Goal: Task Accomplishment & Management: Complete application form

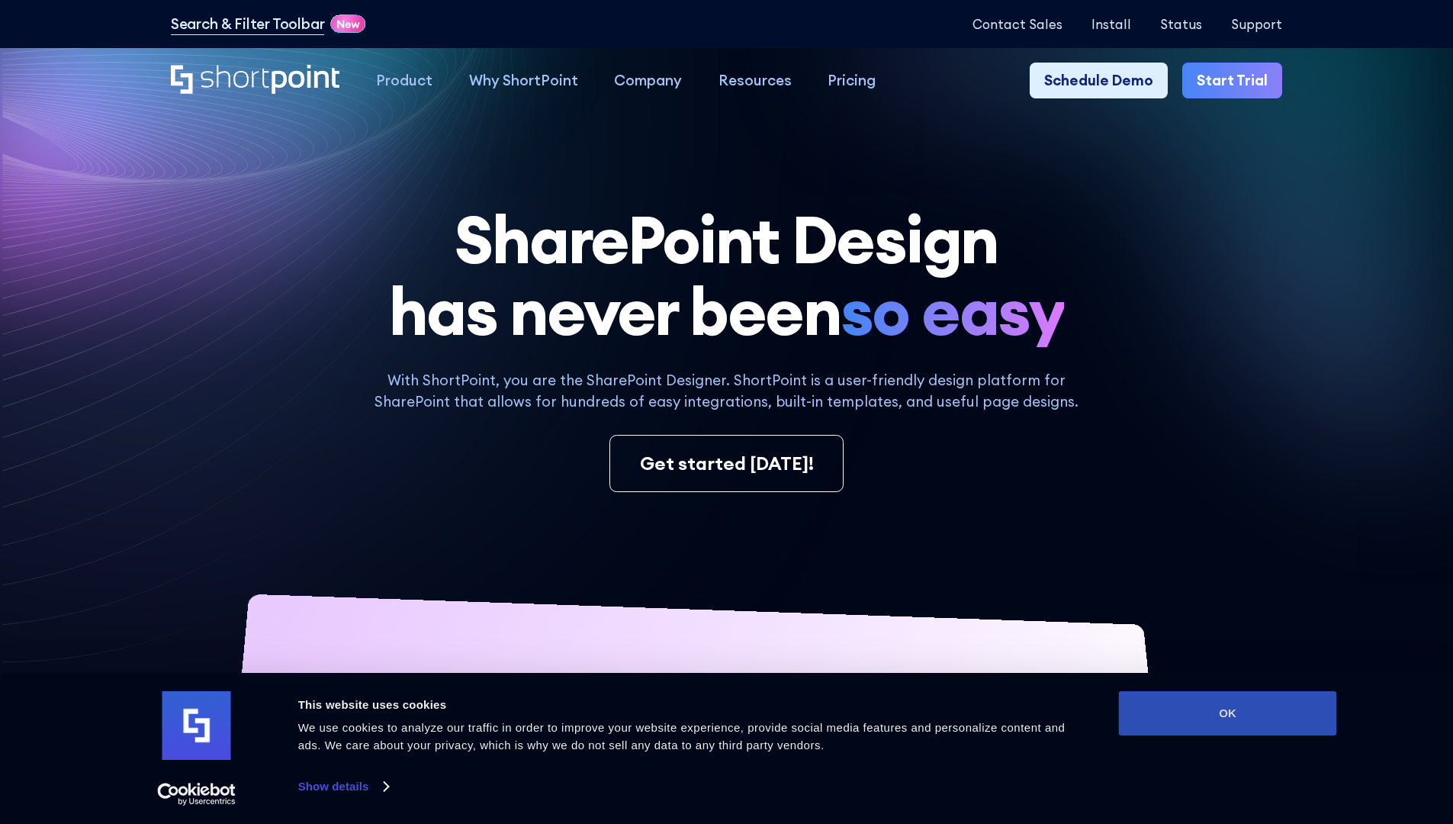
click at [1228, 713] on button "OK" at bounding box center [1228, 713] width 218 height 44
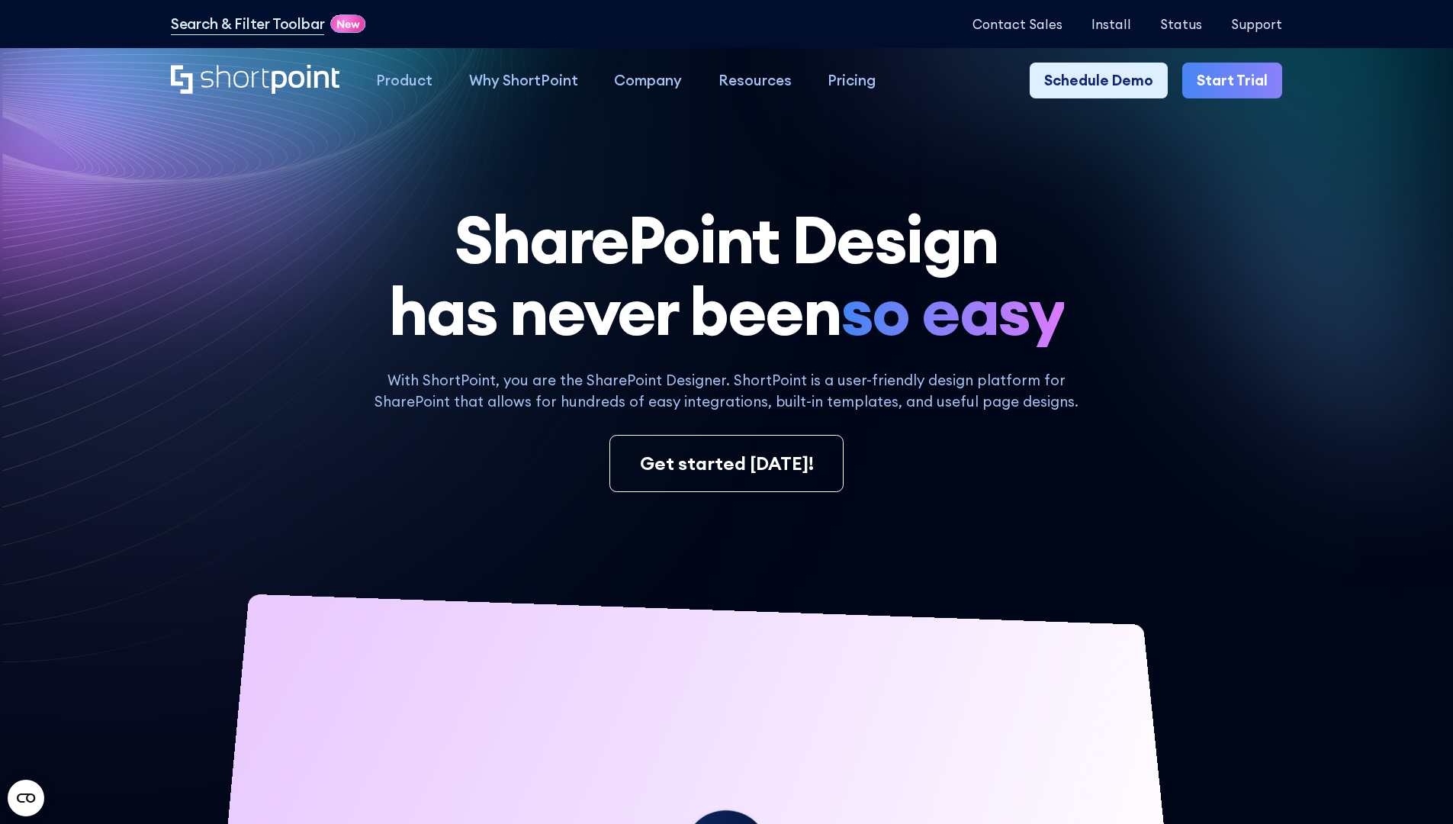
click at [1238, 81] on link "Start Trial" at bounding box center [1233, 81] width 100 height 37
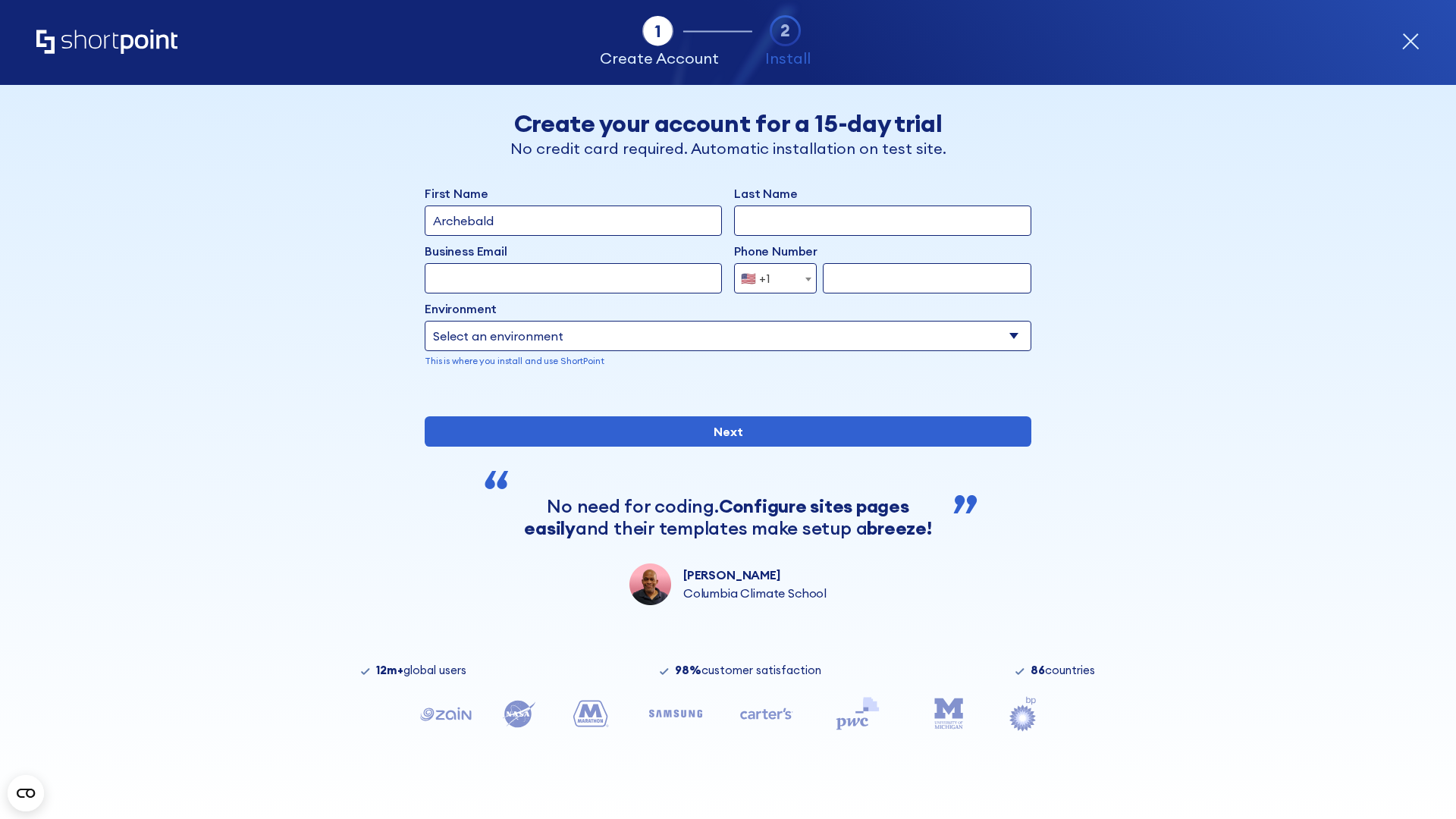
type input "Archebald"
type input "Berkuskv"
type input "2125556789"
select select "Microsoft 365"
type input "2125556789"
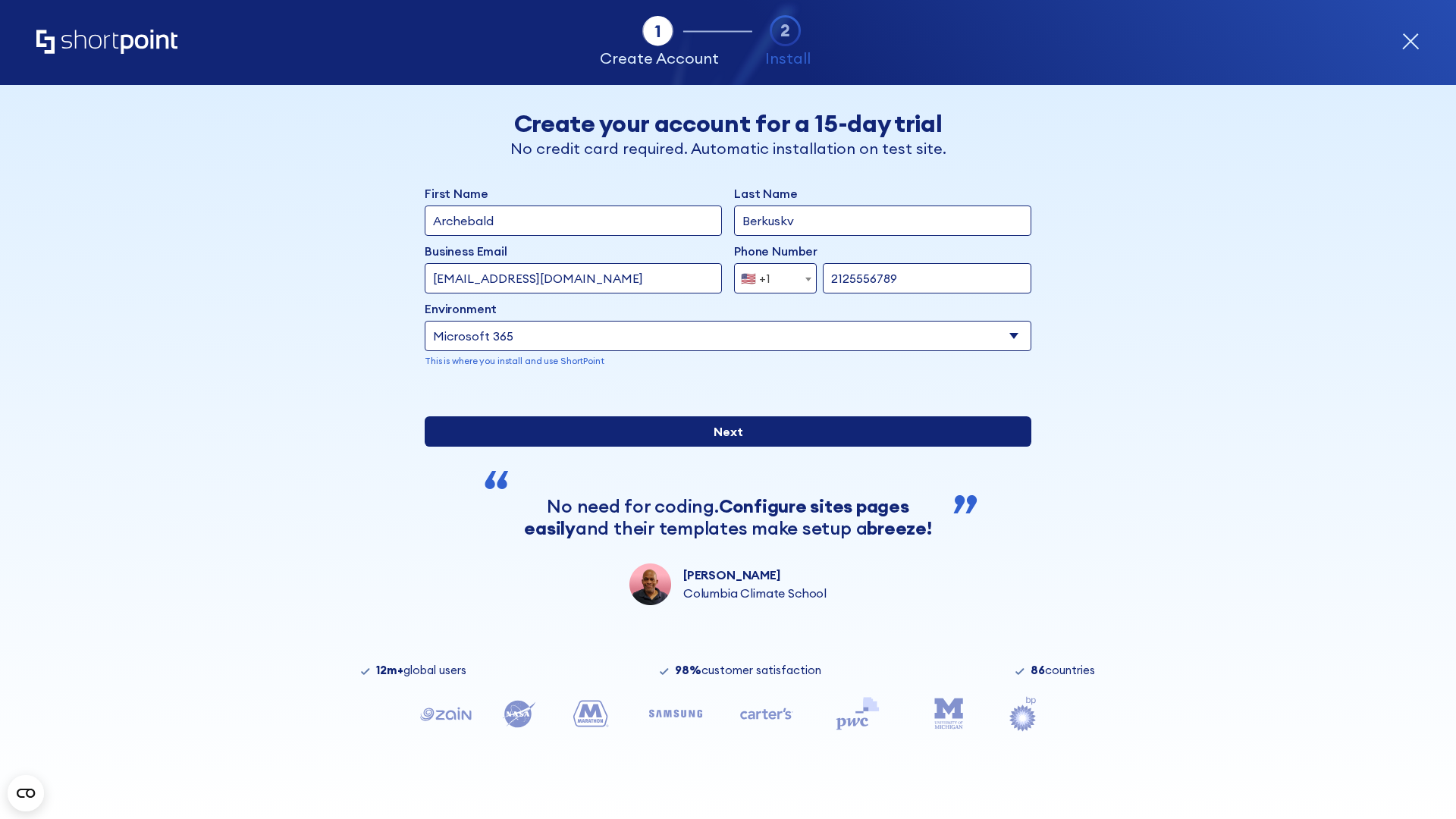
scroll to position [4, 0]
click at [722, 446] on input "Next" at bounding box center [728, 431] width 606 height 31
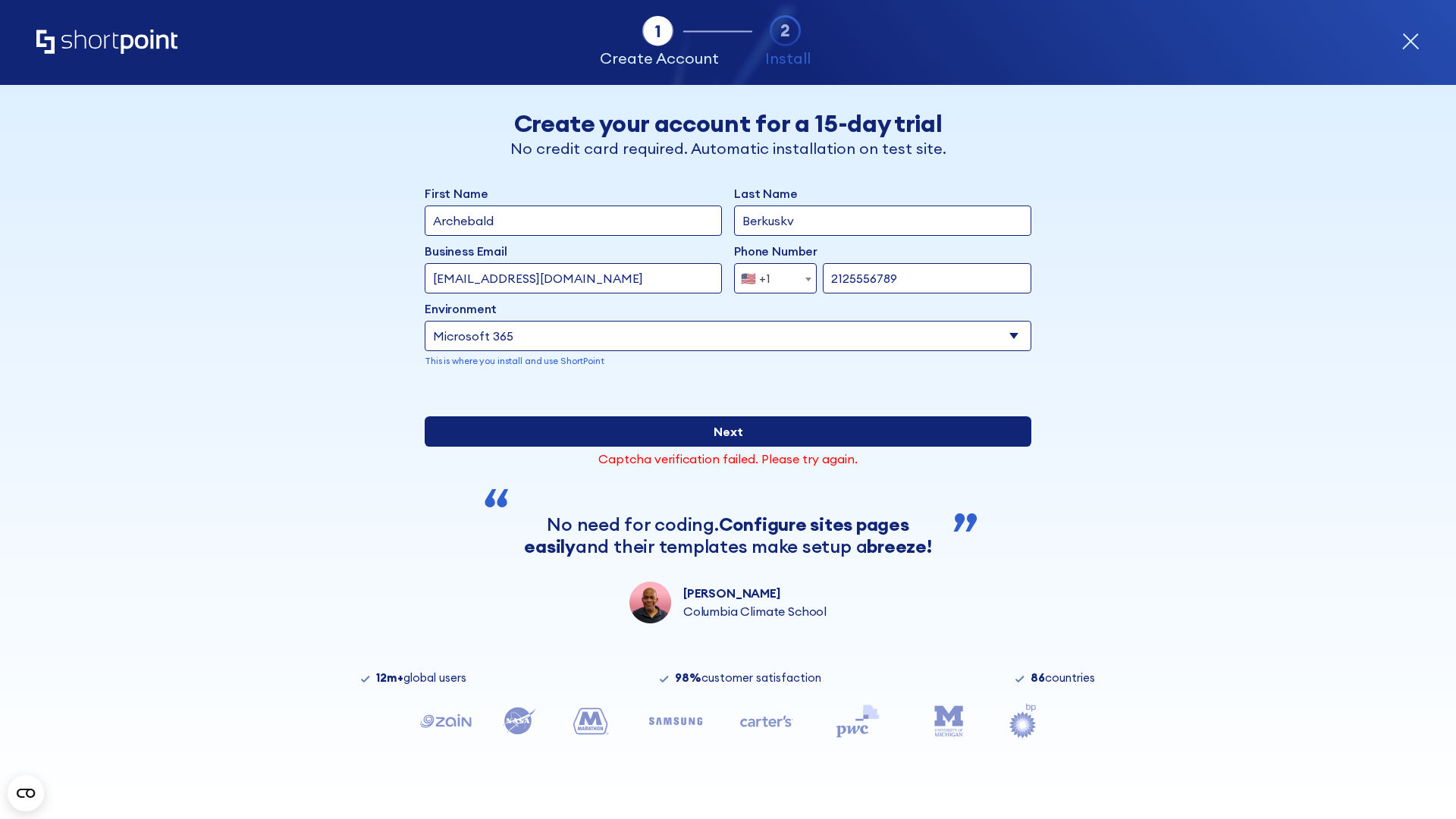
type input "[EMAIL_ADDRESS][DOMAIN_NAME]"
click at [722, 446] on input "Next" at bounding box center [728, 431] width 606 height 31
